Goal: Task Accomplishment & Management: Use online tool/utility

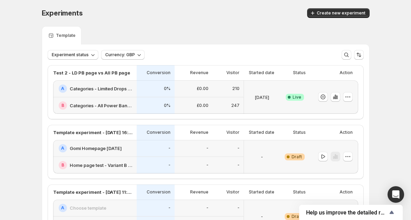
click at [191, 46] on div "Experiment status Currency: GBP More views More views Create new view" at bounding box center [205, 51] width 327 height 15
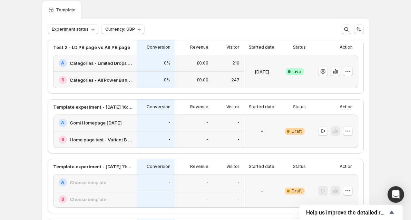
scroll to position [37, 0]
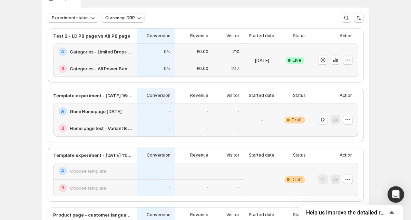
click at [346, 60] on icon "button" at bounding box center [347, 60] width 7 height 7
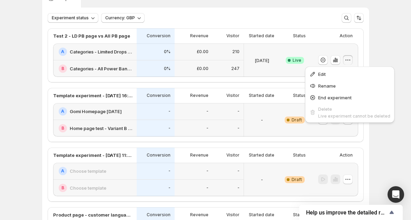
click at [264, 56] on div "[DATE]" at bounding box center [261, 60] width 30 height 25
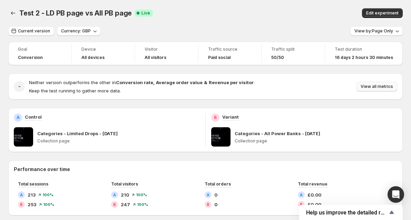
click at [386, 83] on button "View all metrics" at bounding box center [376, 87] width 41 height 10
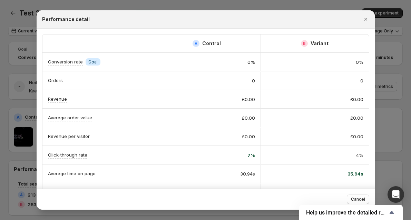
click at [389, 90] on div at bounding box center [205, 110] width 411 height 220
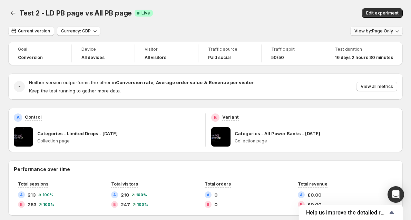
click at [371, 34] on button "View by: Page Only" at bounding box center [376, 31] width 52 height 10
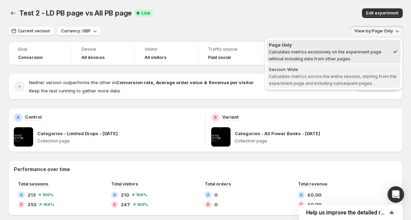
click at [371, 81] on span "Session Wide Calculates metrics across the entire session, starting from the ex…" at bounding box center [334, 76] width 130 height 21
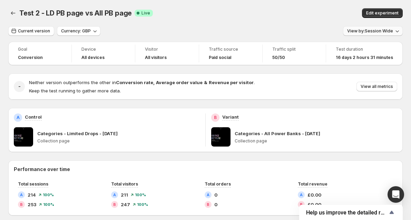
click at [391, 31] on span "View by: Session Wide" at bounding box center [370, 31] width 46 height 6
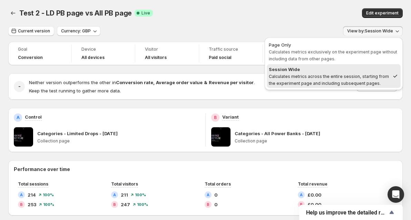
click at [339, 18] on div "Edit experiment" at bounding box center [331, 13] width 144 height 10
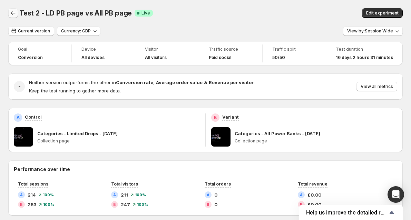
click at [9, 12] on button "Back" at bounding box center [13, 13] width 10 height 10
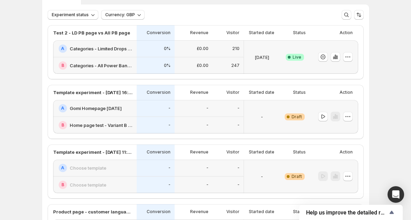
scroll to position [48, 0]
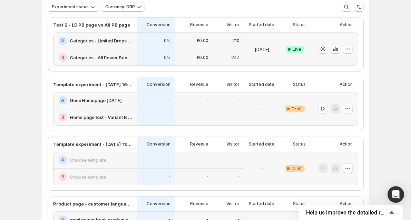
click at [346, 48] on icon "button" at bounding box center [347, 49] width 7 height 7
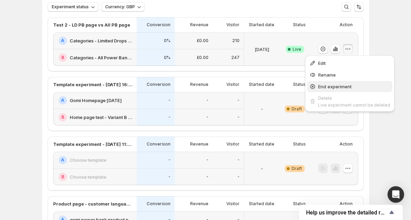
click at [345, 90] on button "End experiment" at bounding box center [349, 86] width 85 height 11
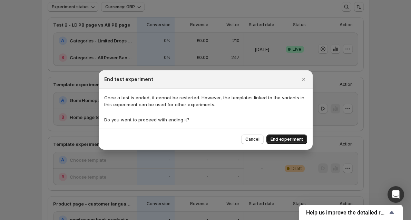
click at [294, 138] on span "End experiment" at bounding box center [286, 140] width 32 height 6
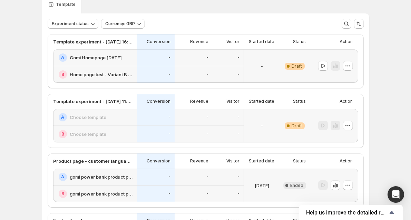
scroll to position [0, 0]
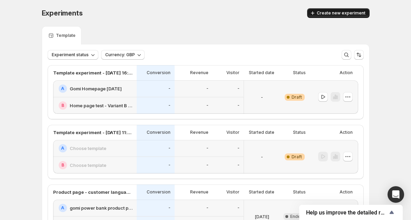
click at [332, 12] on span "Create new experiment" at bounding box center [340, 13] width 49 height 6
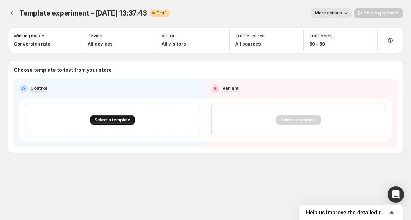
click at [112, 119] on span "Select a template" at bounding box center [112, 120] width 36 height 6
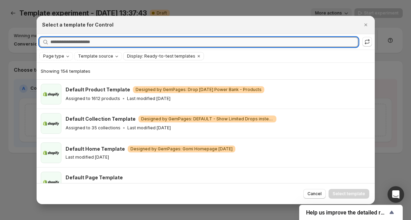
click at [256, 41] on input "Searching all templates" at bounding box center [204, 42] width 308 height 10
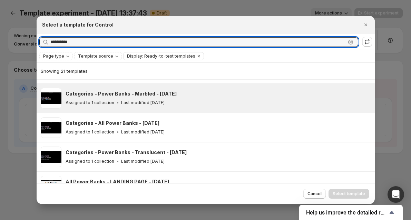
scroll to position [148, 0]
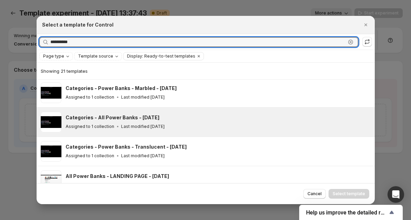
type input "**********"
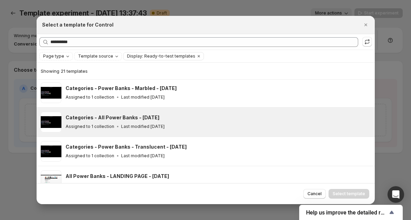
click at [178, 129] on div "Assigned to 1 collection Last modified [DATE]" at bounding box center [216, 126] width 303 height 7
click at [344, 192] on span "Select template" at bounding box center [348, 194] width 32 height 6
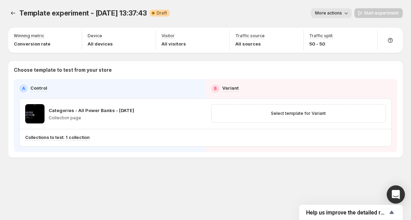
click at [399, 192] on icon "Open Intercom Messenger" at bounding box center [395, 194] width 8 height 9
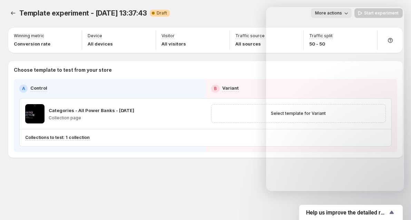
click at [54, 23] on div "Template experiment - [DATE] 13:37:43. This page is ready Template experiment -…" at bounding box center [205, 13] width 394 height 26
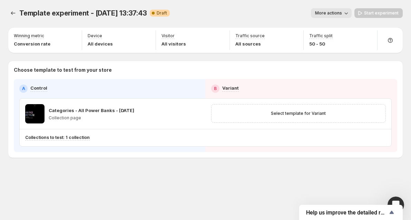
scroll to position [0, 0]
click at [12, 12] on icon "Experiments" at bounding box center [13, 12] width 4 height 3
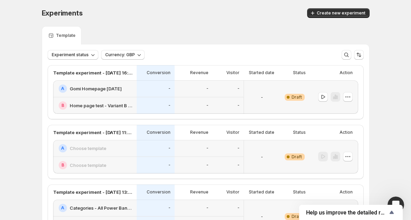
scroll to position [9, 0]
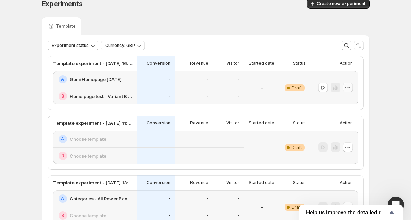
click at [351, 86] on button "button" at bounding box center [348, 88] width 10 height 10
click at [356, 137] on span "Delete" at bounding box center [351, 136] width 33 height 7
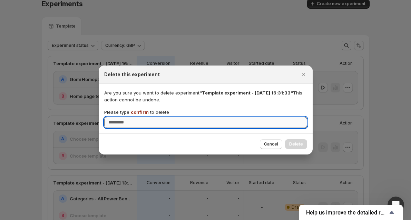
click at [276, 127] on input "Please type confirm to delete" at bounding box center [205, 122] width 203 height 11
type input "*******"
click at [306, 142] on button "Delete" at bounding box center [296, 144] width 22 height 10
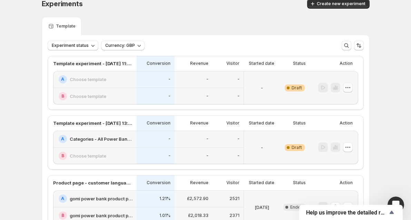
click at [351, 87] on button "button" at bounding box center [348, 88] width 10 height 10
click at [340, 133] on button "Delete" at bounding box center [347, 136] width 47 height 11
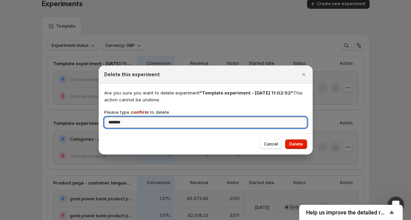
type input "*******"
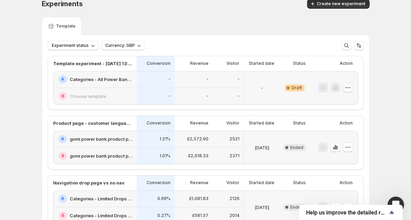
click at [347, 88] on icon "button" at bounding box center [347, 87] width 7 height 7
click at [333, 135] on div "Delete" at bounding box center [347, 136] width 42 height 7
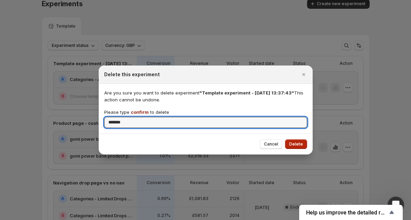
type input "*******"
click at [290, 142] on span "Delete" at bounding box center [296, 144] width 14 height 6
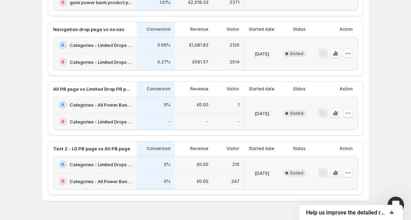
scroll to position [109, 0]
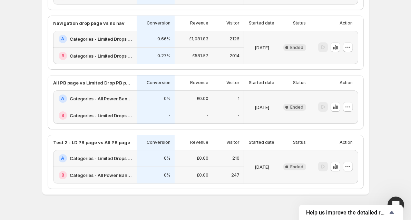
click at [114, 170] on div "B Categories - All Power Banks - [DATE]" at bounding box center [94, 175] width 83 height 17
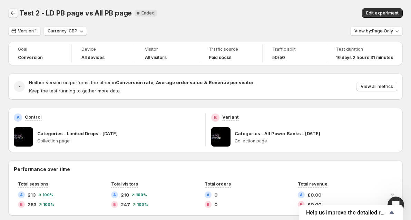
click at [17, 12] on button "Back" at bounding box center [13, 13] width 10 height 10
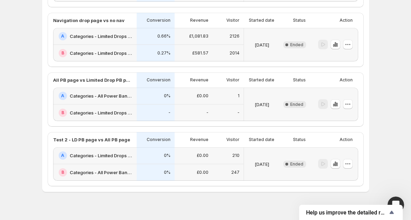
scroll to position [121, 0]
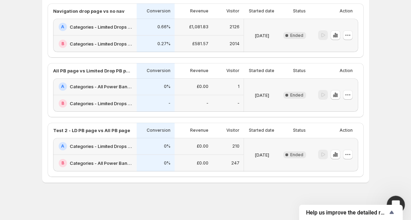
click at [389, 199] on div "Open Intercom Messenger" at bounding box center [394, 203] width 23 height 23
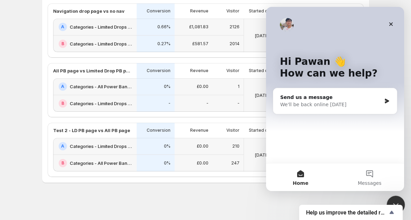
scroll to position [0, 0]
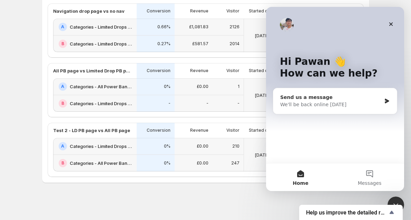
click at [329, 104] on div "We'll be back online [DATE]" at bounding box center [330, 104] width 101 height 7
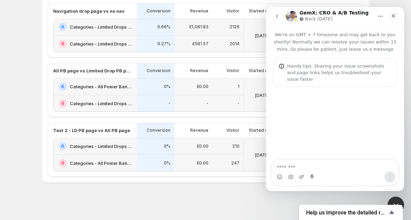
click at [334, 166] on textarea "Message…" at bounding box center [335, 166] width 126 height 12
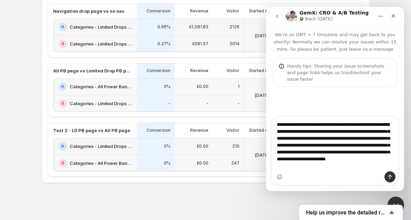
scroll to position [11, 0]
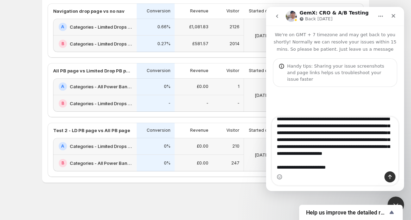
drag, startPoint x: 342, startPoint y: 168, endPoint x: 296, endPoint y: 168, distance: 46.5
click at [296, 168] on textarea "**********" at bounding box center [335, 144] width 126 height 54
type textarea "**********"
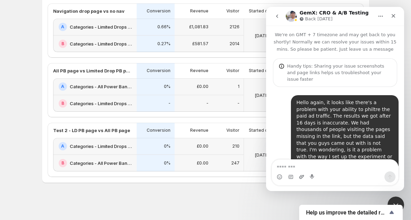
scroll to position [27, 0]
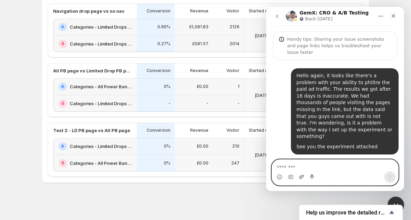
click at [301, 178] on icon "Upload attachment" at bounding box center [302, 177] width 6 height 6
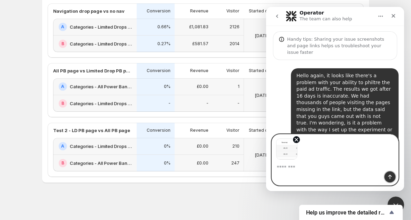
click at [391, 180] on button "Send a message…" at bounding box center [389, 176] width 11 height 11
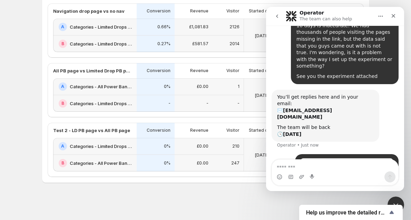
scroll to position [98, 0]
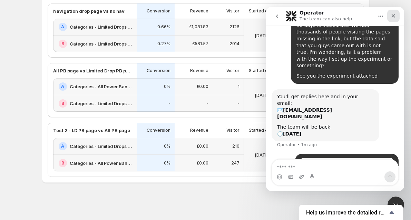
click at [391, 18] on icon "Close" at bounding box center [393, 16] width 6 height 6
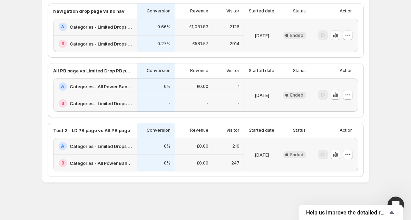
scroll to position [0, 0]
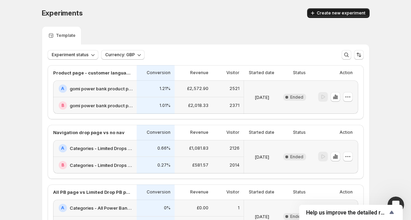
click at [329, 14] on span "Create new experiment" at bounding box center [340, 13] width 49 height 6
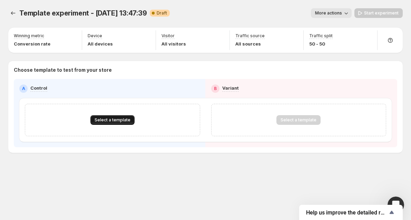
click at [119, 120] on span "Select a template" at bounding box center [112, 120] width 36 height 6
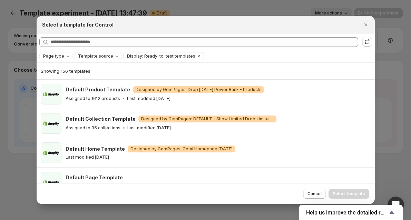
click at [148, 34] on div "Searching all templates" at bounding box center [206, 42] width 338 height 16
click at [157, 36] on div "Searching all templates" at bounding box center [206, 42] width 338 height 16
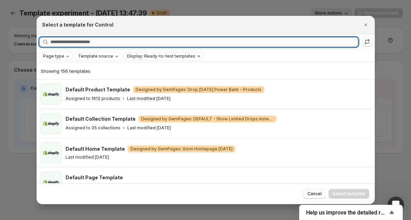
click at [163, 38] on input "Searching all templates" at bounding box center [204, 42] width 308 height 10
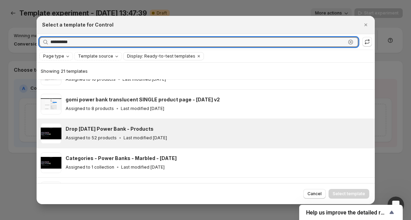
scroll to position [75, 0]
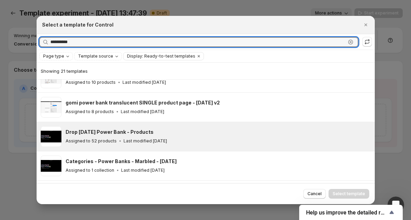
type input "**********"
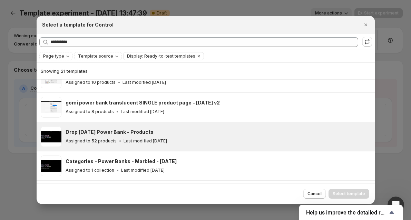
click at [201, 131] on div "Drop [DATE] Power Bank - Products" at bounding box center [216, 132] width 303 height 7
click at [341, 194] on span "Select template" at bounding box center [348, 194] width 32 height 6
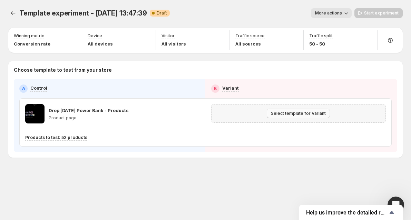
click at [292, 113] on span "Select template for Variant" at bounding box center [298, 114] width 55 height 6
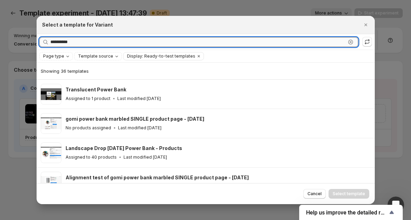
click at [119, 45] on input "**********" at bounding box center [197, 42] width 295 height 10
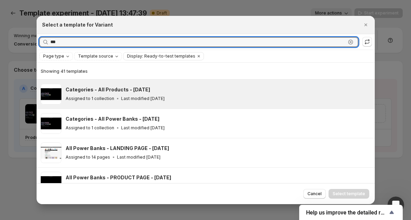
type input "***"
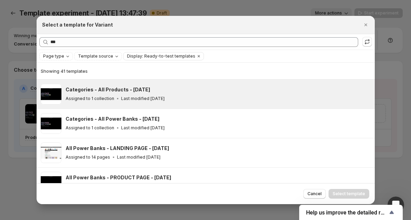
click at [174, 95] on div "Assigned to 1 collection Last modified [DATE]" at bounding box center [216, 98] width 303 height 7
click at [359, 190] on button "Select template" at bounding box center [348, 194] width 41 height 10
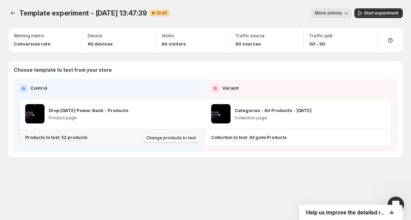
click at [164, 139] on span "Change products to test" at bounding box center [171, 138] width 50 height 6
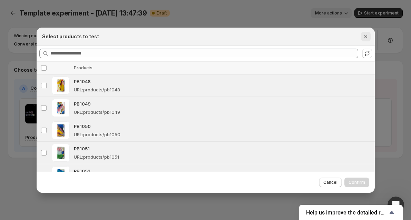
click at [365, 38] on icon "Close" at bounding box center [365, 36] width 7 height 7
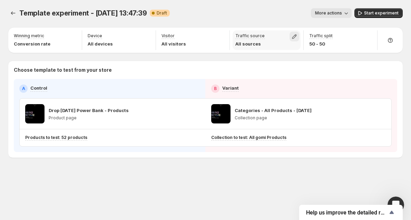
click at [297, 38] on icon "button" at bounding box center [294, 36] width 7 height 7
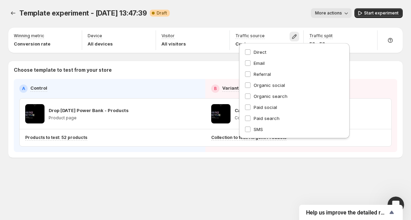
click at [248, 67] on div "Direct Email Referral Organic social Organic search Paid social Paid search SMS" at bounding box center [293, 91] width 99 height 84
click at [216, 57] on div "Winning metric Conversion rate Device All devices Visitor All visitors Traffic …" at bounding box center [205, 93] width 394 height 130
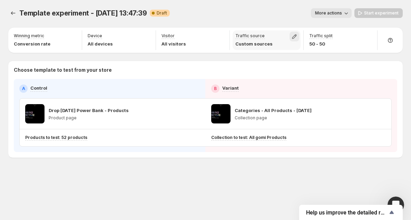
click at [295, 38] on icon "button" at bounding box center [294, 36] width 7 height 7
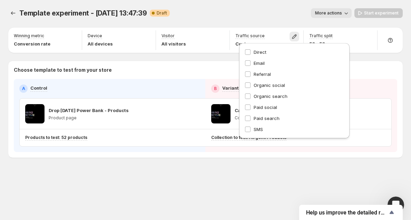
click at [264, 20] on div "Template experiment - [DATE] 13:47:39. This page is ready Template experiment -…" at bounding box center [205, 13] width 394 height 26
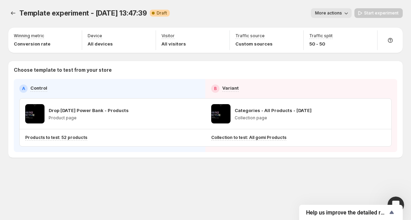
click at [314, 17] on button "More actions" at bounding box center [331, 13] width 41 height 10
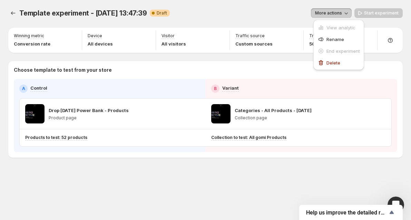
click at [317, 16] on button "More actions" at bounding box center [331, 13] width 41 height 10
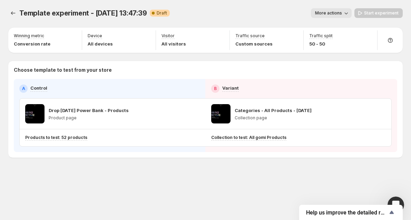
click at [121, 14] on span "Template experiment - [DATE] 13:47:39" at bounding box center [83, 13] width 128 height 8
click at [214, 14] on div "More actions" at bounding box center [263, 13] width 176 height 10
click at [346, 17] on button "More actions" at bounding box center [331, 13] width 41 height 10
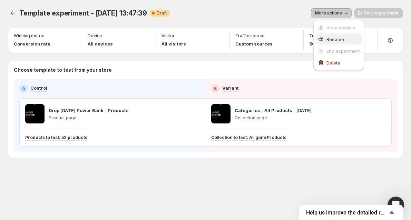
click at [352, 40] on span "Rename" at bounding box center [342, 39] width 33 height 7
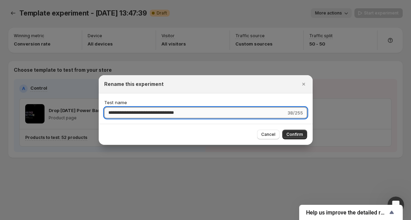
click at [200, 108] on input "**********" at bounding box center [195, 112] width 182 height 11
type input "**********"
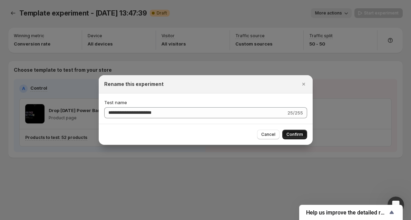
click at [292, 134] on span "Confirm" at bounding box center [294, 135] width 17 height 6
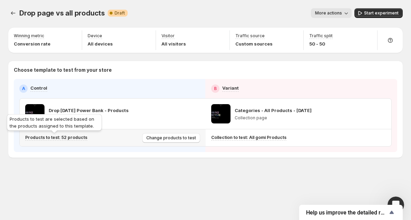
click at [70, 136] on p "Products to test: 52 products" at bounding box center [56, 138] width 62 height 6
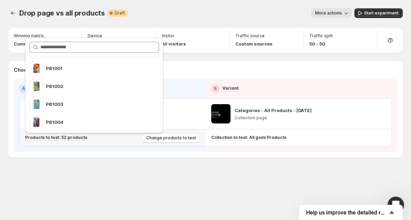
click at [70, 136] on p "Products to test: 52 products" at bounding box center [56, 138] width 62 height 6
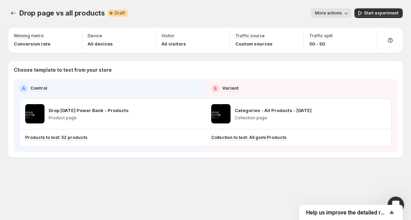
click at [61, 87] on div "A Control" at bounding box center [109, 88] width 181 height 8
click at [28, 85] on div "A Control" at bounding box center [109, 88] width 181 height 8
click at [72, 37] on icon "button" at bounding box center [72, 36] width 7 height 7
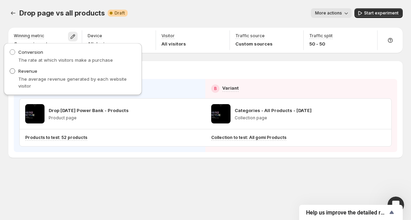
click at [14, 71] on span at bounding box center [13, 71] width 6 height 6
click at [76, 21] on div "Drop page vs all products. This page is ready Drop page vs all products Warning…" at bounding box center [205, 13] width 394 height 26
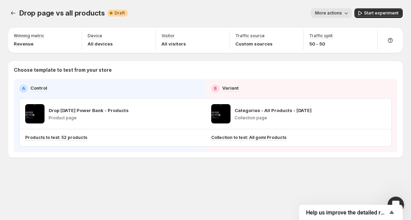
click at [340, 19] on div "Drop page vs all products. This page is ready Drop page vs all products Warning…" at bounding box center [205, 13] width 394 height 26
click at [336, 17] on button "More actions" at bounding box center [331, 13] width 41 height 10
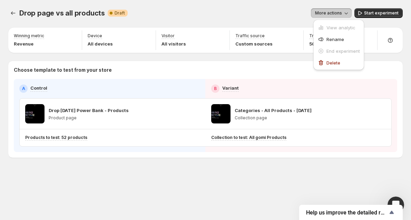
click at [336, 17] on button "More actions" at bounding box center [331, 13] width 41 height 10
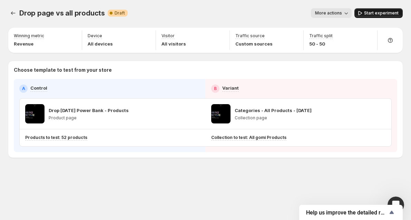
click at [363, 14] on icon "button" at bounding box center [359, 13] width 7 height 7
click at [193, 112] on icon "button" at bounding box center [195, 113] width 7 height 7
click at [384, 115] on icon "button" at bounding box center [380, 113] width 7 height 7
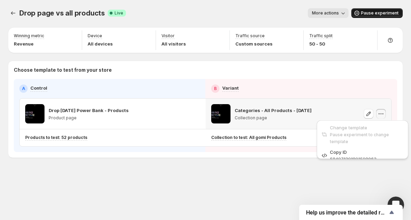
click at [384, 115] on icon "button" at bounding box center [380, 113] width 7 height 7
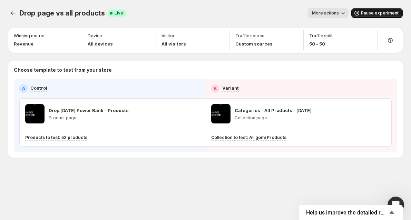
click at [185, 79] on div "A Control B Variant Drop [DATE] Power Bank - Products Product page Categories -…" at bounding box center [205, 115] width 383 height 73
